Goal: Check status: Check status

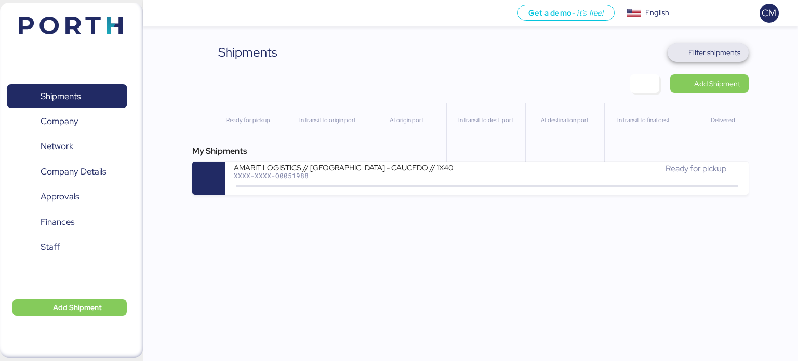
click at [699, 58] on span "Filter shipments" at bounding box center [714, 52] width 52 height 12
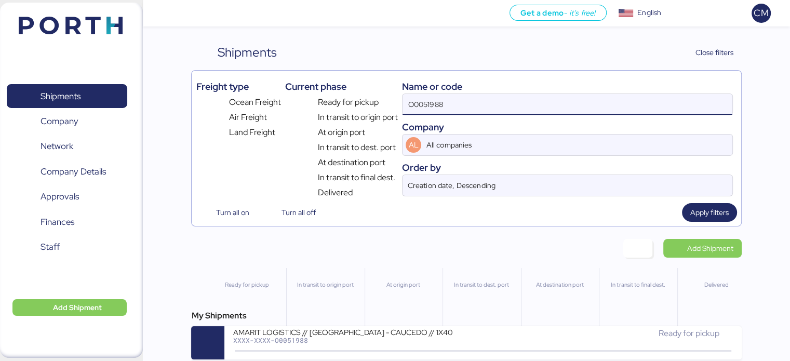
click at [441, 99] on input "O0051988" at bounding box center [566, 104] width 329 height 21
paste input "O0051787"
type input "O0051787"
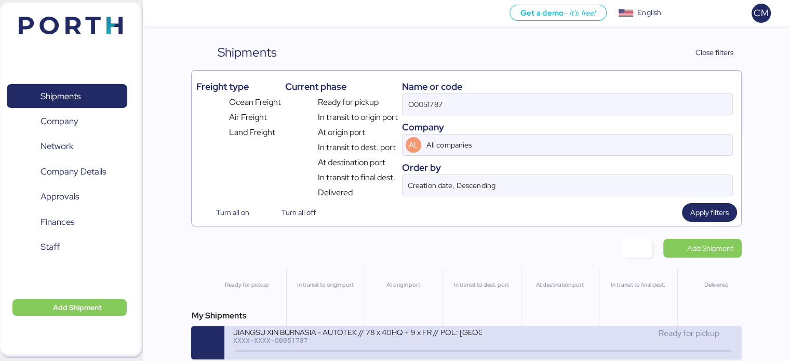
click at [349, 336] on div "XXXX-XXXX-O0051787" at bounding box center [357, 339] width 249 height 7
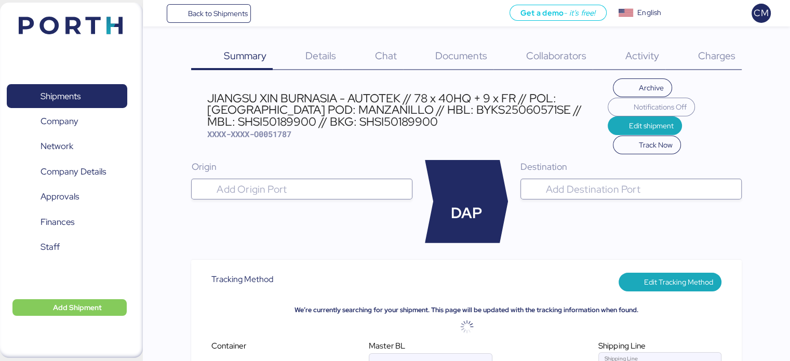
click at [700, 61] on span "Charges" at bounding box center [715, 56] width 37 height 14
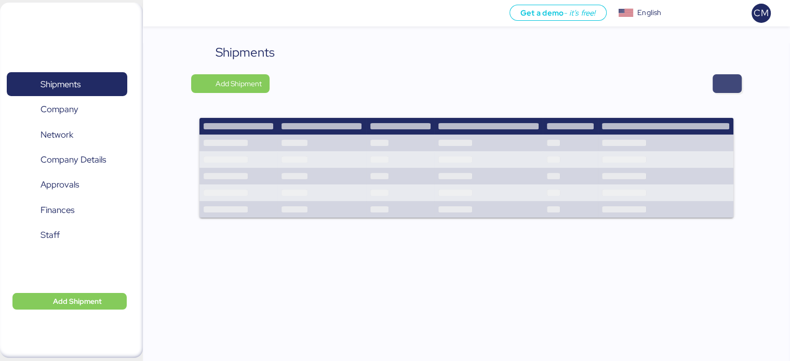
click at [719, 76] on span "button" at bounding box center [726, 83] width 29 height 19
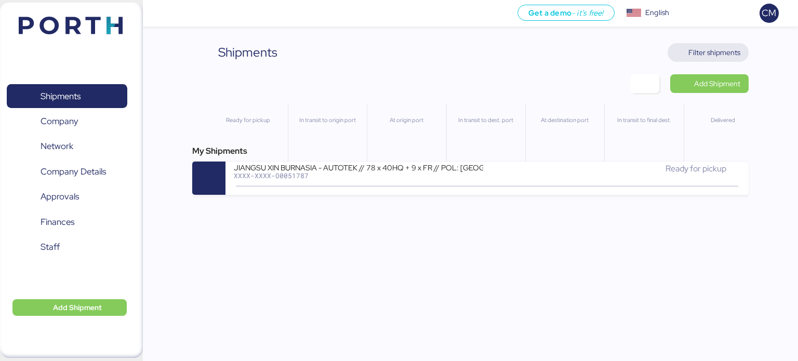
click at [702, 55] on span "Filter shipments" at bounding box center [714, 52] width 52 height 12
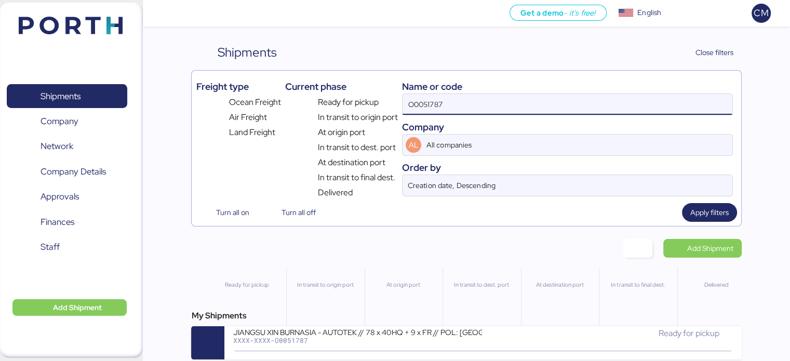
click at [476, 107] on input "O0051787" at bounding box center [566, 104] width 329 height 21
click at [475, 107] on input "O0051787" at bounding box center [566, 104] width 329 height 21
click at [478, 107] on input at bounding box center [566, 104] width 329 height 21
paste input "O0052059"
type input "O0052059"
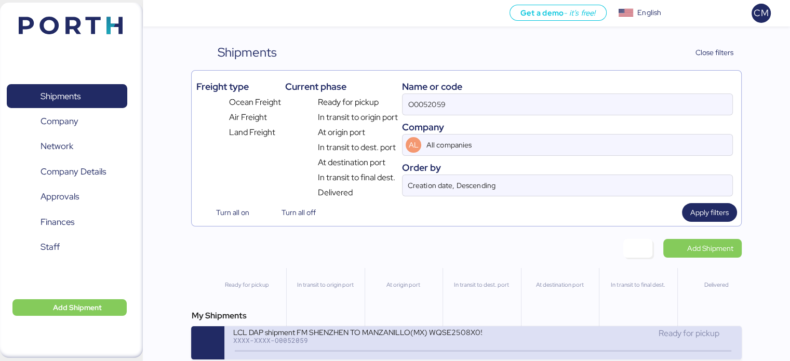
click at [355, 346] on div "LCL DAP shipment FM SHENZHEN TO MANZANILLO(MX) WQSE2508X05 XXXX-XXXX-O0052059" at bounding box center [358, 338] width 250 height 22
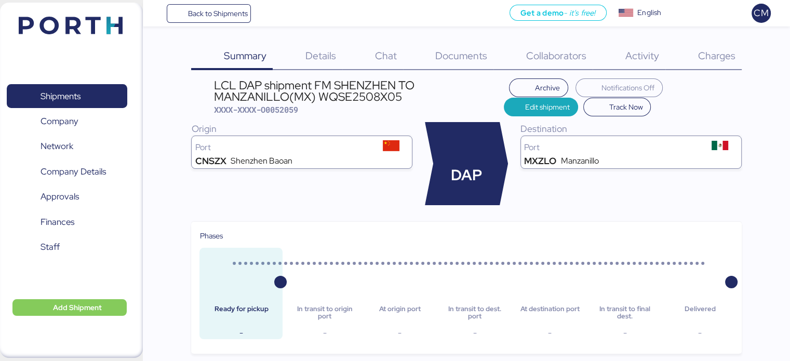
click at [308, 51] on span "Details" at bounding box center [320, 56] width 31 height 14
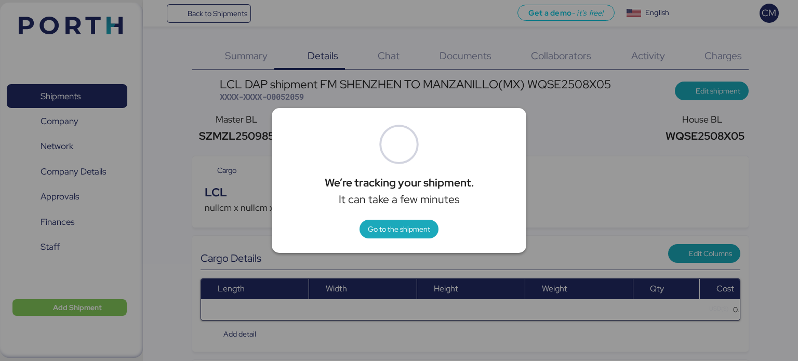
click at [585, 204] on div at bounding box center [399, 180] width 798 height 361
